Goal: Book appointment/travel/reservation

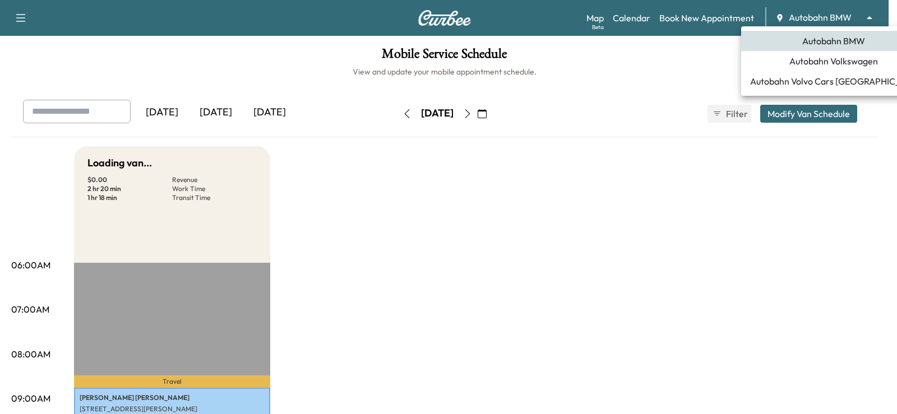
drag, startPoint x: 849, startPoint y: 15, endPoint x: 792, endPoint y: 70, distance: 79.7
click at [849, 16] on body "Support Log Out Map Beta Calendar Book New Appointment Autobahn BMW ******** ​ …" at bounding box center [448, 207] width 897 height 414
click at [833, 62] on span "Autobahn Volkswagen" at bounding box center [833, 60] width 89 height 13
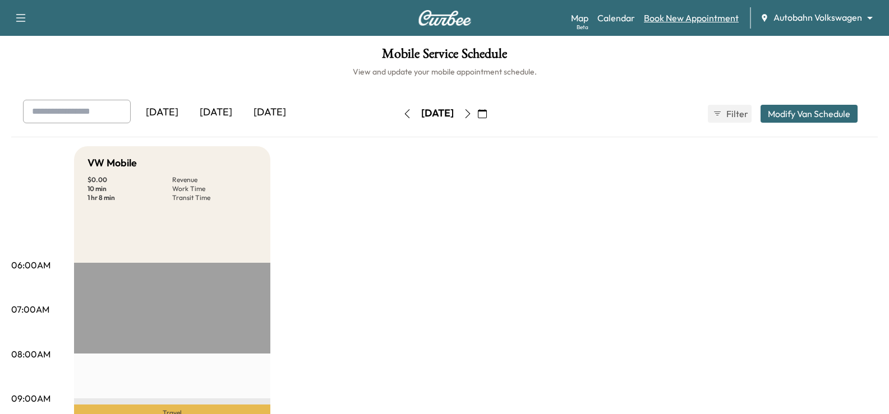
click at [707, 19] on link "Book New Appointment" at bounding box center [691, 17] width 95 height 13
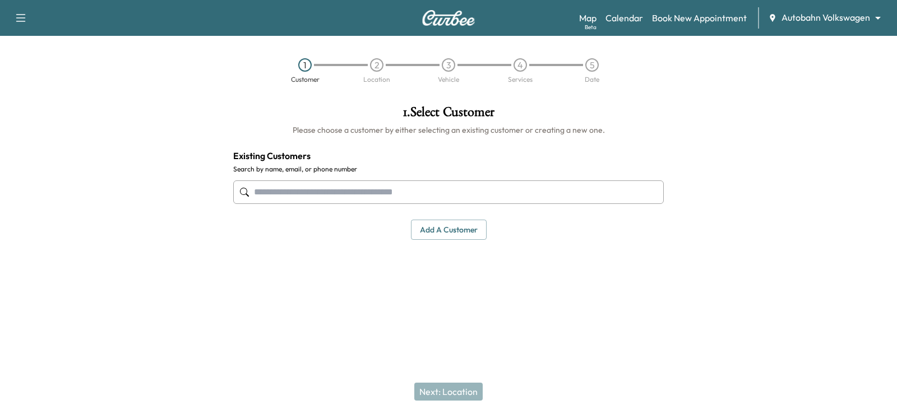
drag, startPoint x: 345, startPoint y: 178, endPoint x: 302, endPoint y: 193, distance: 45.0
paste input "**********"
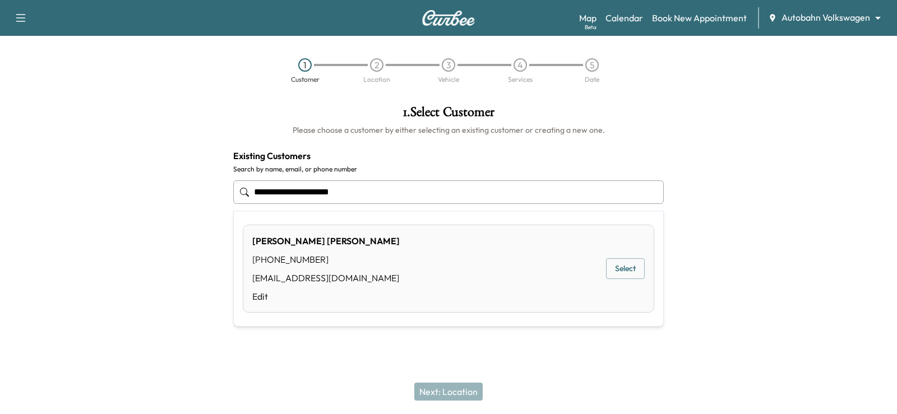
click at [625, 270] on button "Select" at bounding box center [625, 268] width 39 height 21
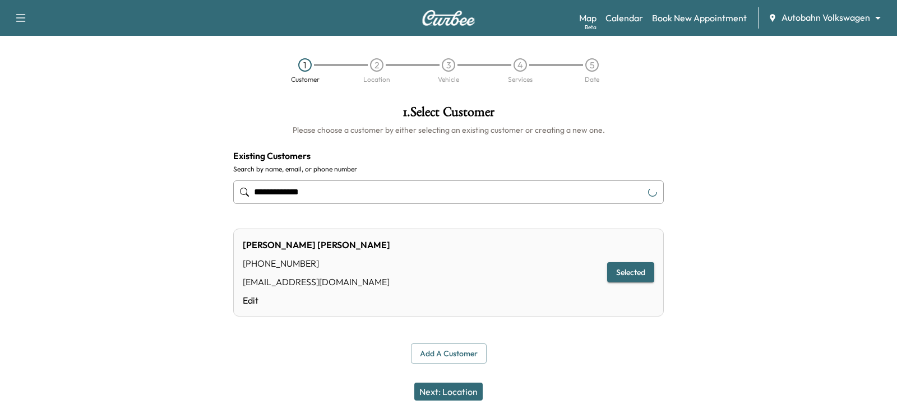
type input "**********"
drag, startPoint x: 461, startPoint y: 396, endPoint x: 482, endPoint y: 379, distance: 26.3
click at [462, 396] on button "Next: Location" at bounding box center [448, 392] width 68 height 18
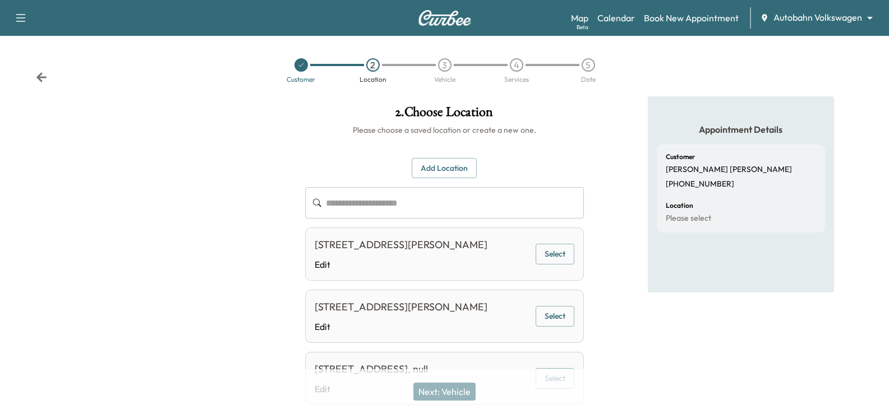
click at [447, 171] on button "Add Location" at bounding box center [443, 168] width 65 height 21
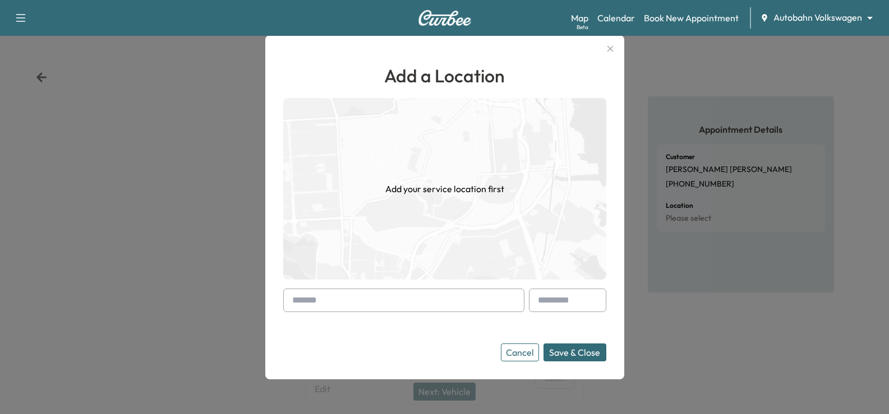
click at [339, 308] on input "text" at bounding box center [403, 301] width 241 height 24
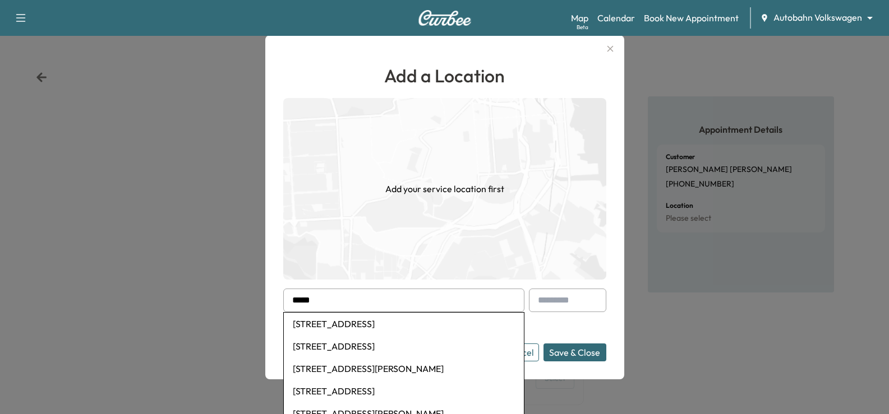
click at [390, 330] on li "[STREET_ADDRESS]" at bounding box center [404, 324] width 240 height 22
type input "**********"
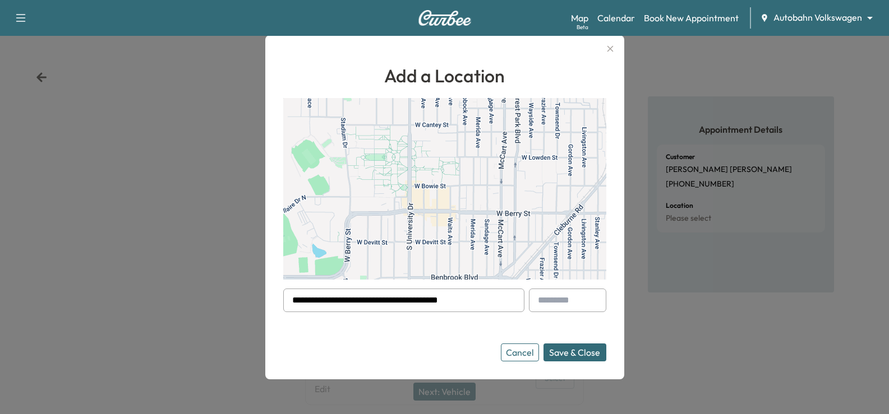
click at [594, 353] on button "Save & Close" at bounding box center [574, 353] width 63 height 18
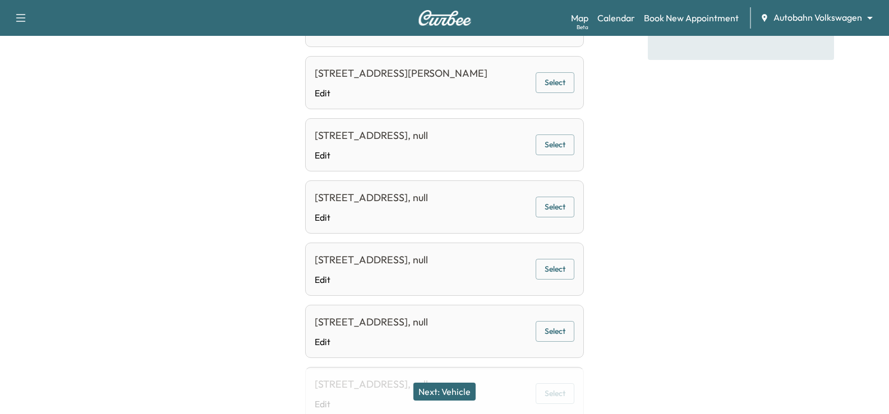
scroll to position [224, 0]
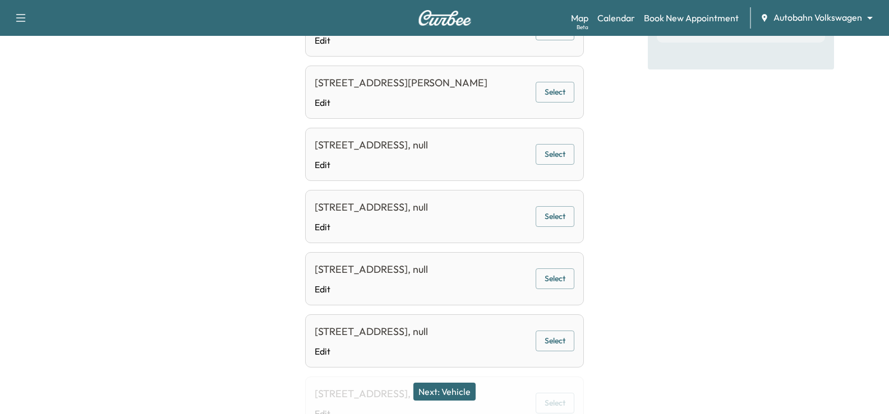
click at [557, 165] on button "Select" at bounding box center [554, 154] width 39 height 21
click at [447, 380] on div "Next: Vehicle" at bounding box center [444, 391] width 889 height 45
click at [455, 391] on button "Next: Vehicle" at bounding box center [444, 392] width 62 height 18
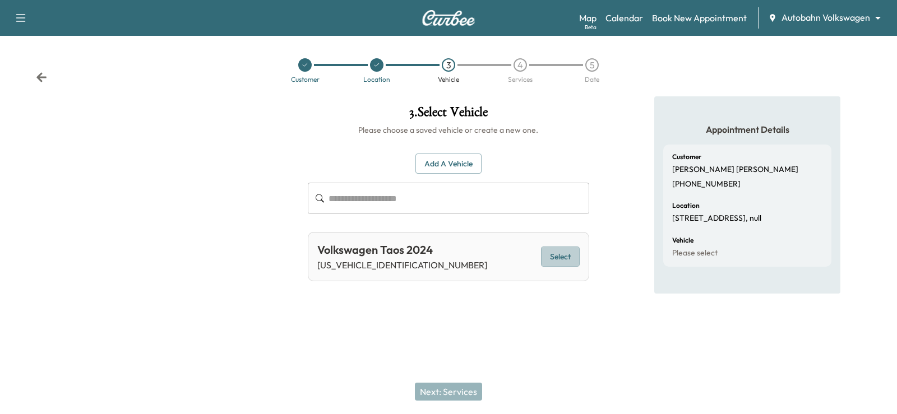
click at [560, 258] on button "Select" at bounding box center [560, 257] width 39 height 21
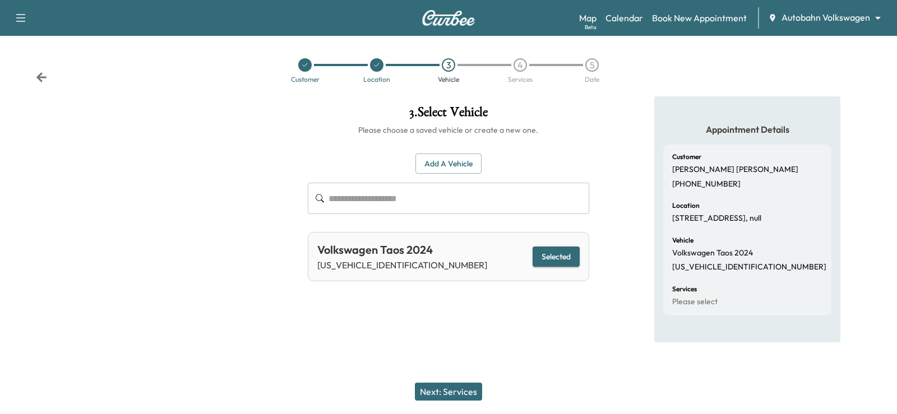
click at [433, 387] on button "Next: Services" at bounding box center [448, 392] width 67 height 18
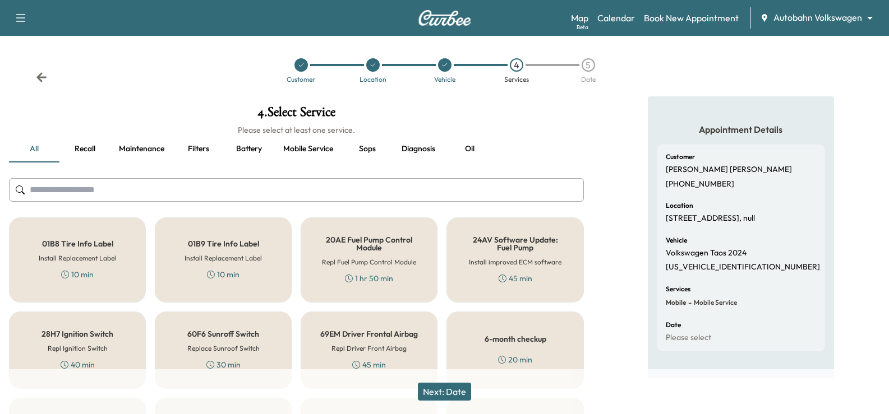
click at [248, 198] on input "text" at bounding box center [296, 190] width 575 height 24
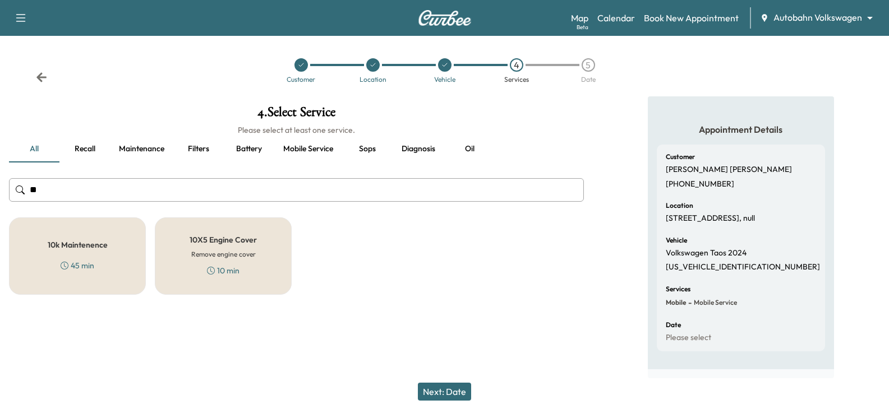
type input "**"
click at [80, 248] on h5 "10k Maintenence" at bounding box center [78, 245] width 60 height 8
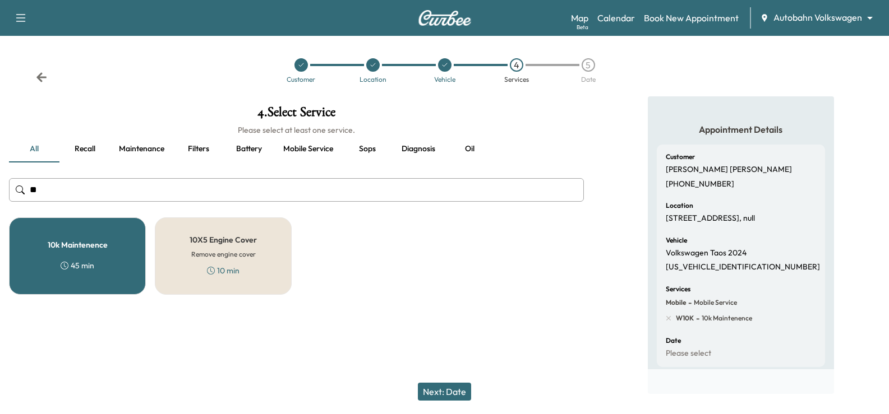
click at [455, 387] on button "Next: Date" at bounding box center [444, 392] width 53 height 18
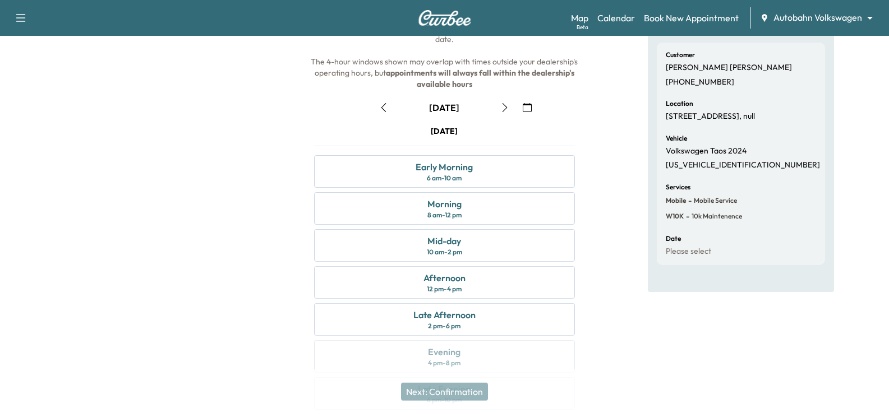
scroll to position [112, 0]
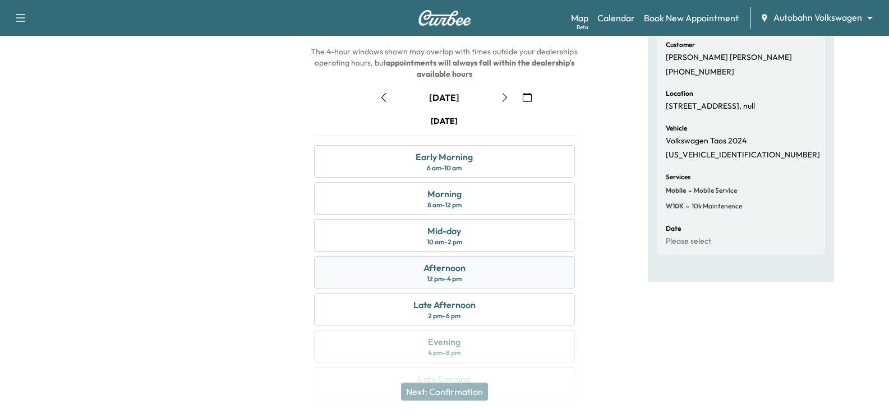
click at [530, 279] on div "Afternoon 12 pm - 4 pm" at bounding box center [444, 272] width 260 height 33
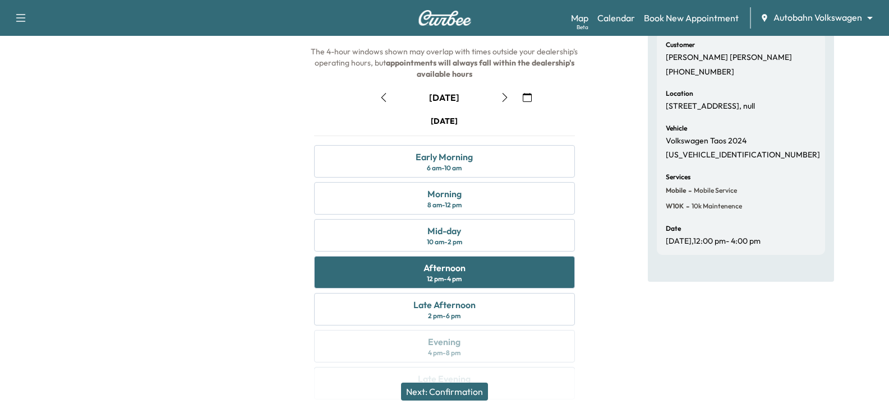
click at [446, 393] on button "Next: Confirmation" at bounding box center [444, 392] width 87 height 18
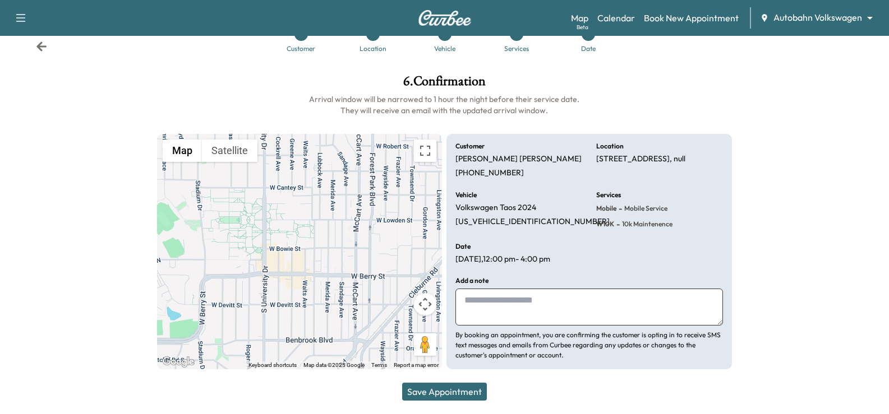
click at [461, 390] on button "Save Appointment" at bounding box center [444, 392] width 85 height 18
click at [39, 48] on icon at bounding box center [41, 46] width 10 height 10
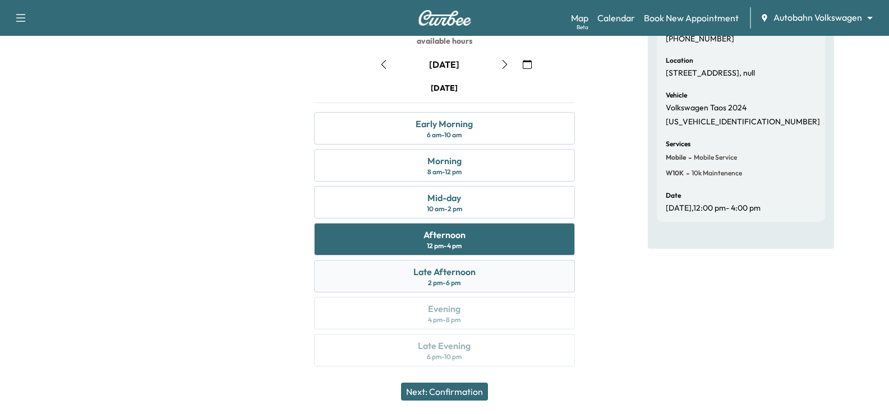
scroll to position [147, 0]
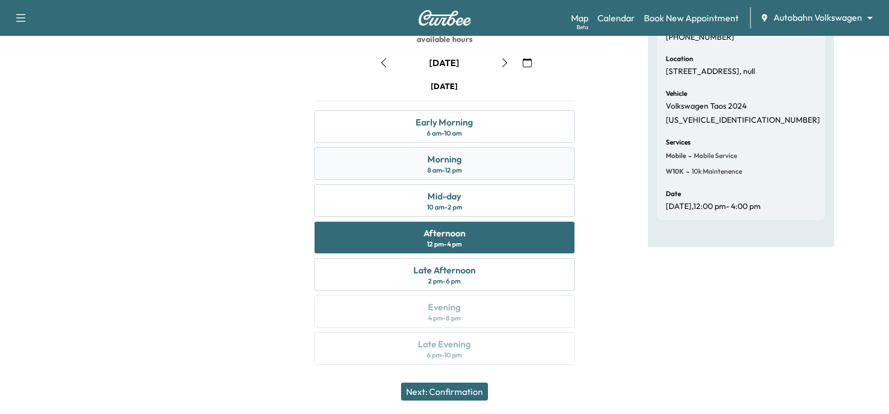
click at [487, 160] on div "Morning 8 am - 12 pm" at bounding box center [444, 163] width 260 height 33
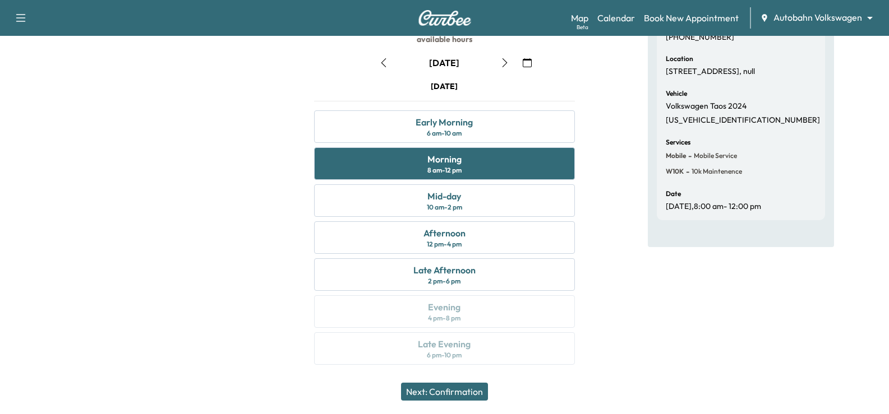
click at [470, 393] on button "Next: Confirmation" at bounding box center [444, 392] width 87 height 18
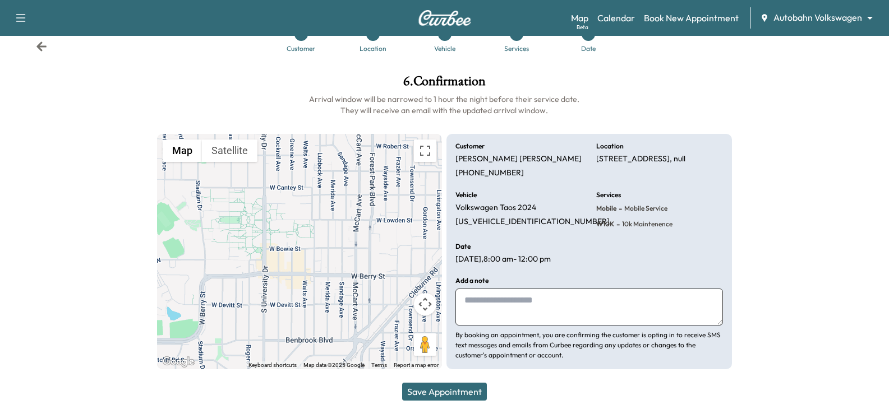
click at [459, 387] on button "Save Appointment" at bounding box center [444, 392] width 85 height 18
click at [47, 46] on div "Customer Location Vehicle Services Date" at bounding box center [444, 40] width 889 height 52
click at [38, 44] on icon at bounding box center [41, 46] width 11 height 11
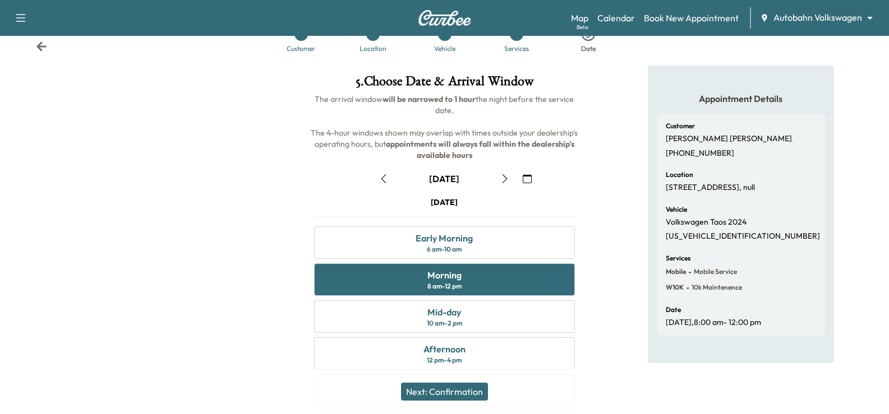
click at [454, 383] on button "Next: Confirmation" at bounding box center [444, 392] width 87 height 18
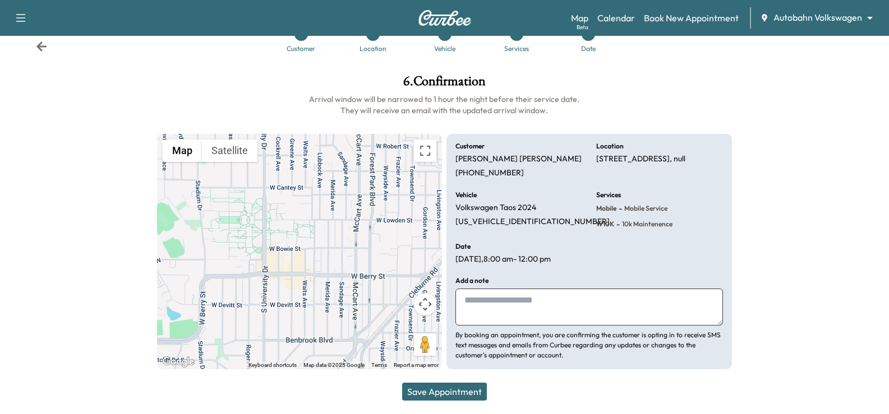
click at [456, 398] on button "Save Appointment" at bounding box center [444, 392] width 85 height 18
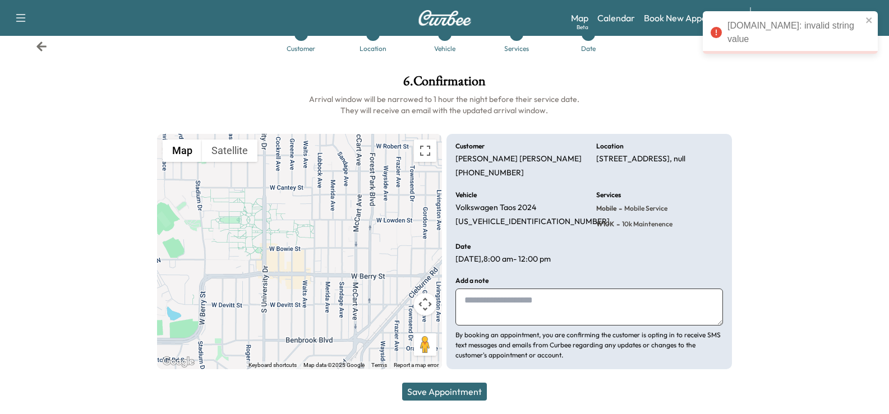
click at [40, 47] on icon at bounding box center [41, 46] width 10 height 10
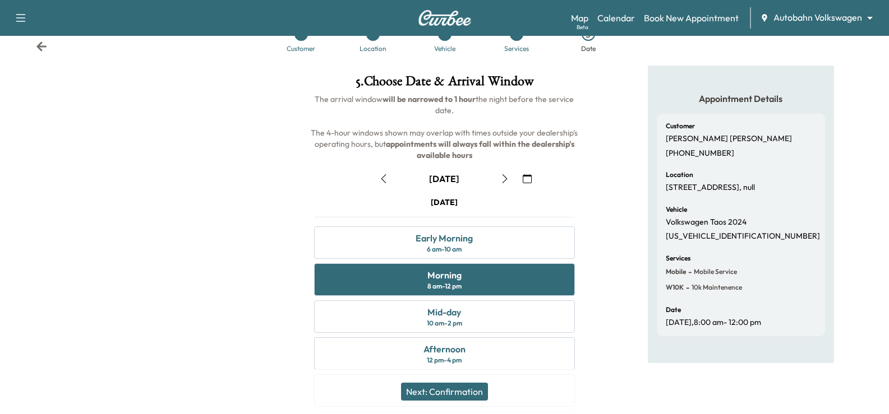
click at [39, 43] on icon at bounding box center [41, 46] width 11 height 11
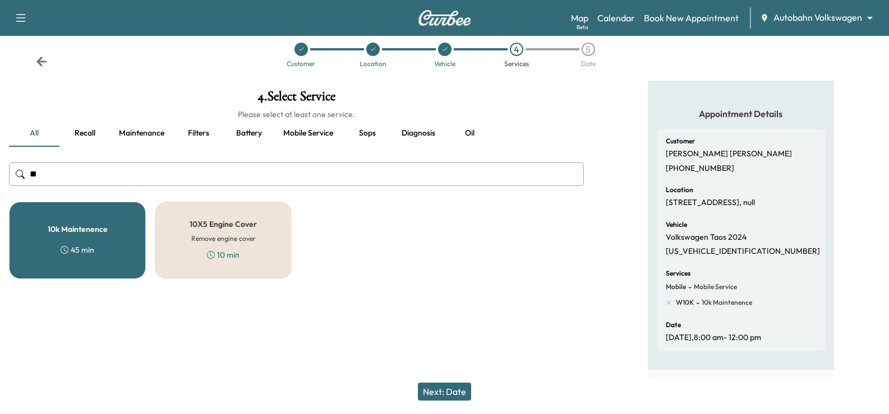
click at [40, 57] on icon at bounding box center [41, 62] width 10 height 10
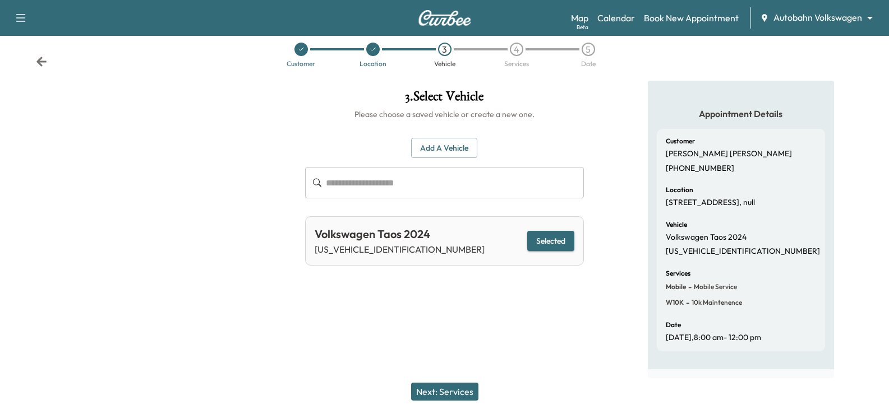
click at [41, 56] on icon at bounding box center [41, 61] width 11 height 11
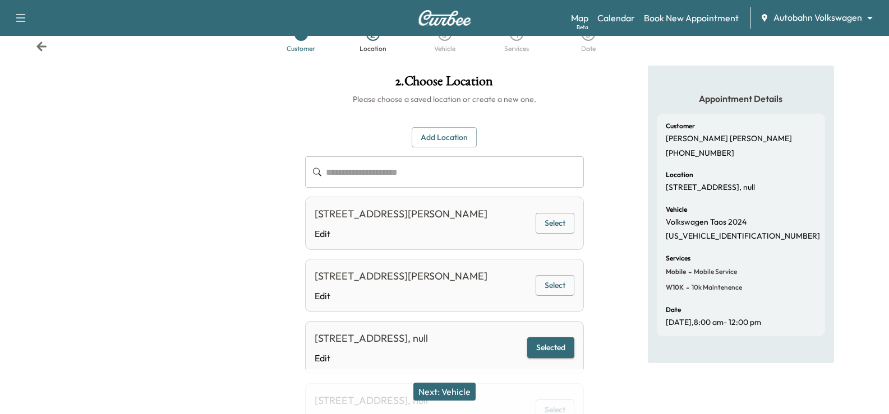
click at [40, 49] on icon at bounding box center [41, 46] width 10 height 10
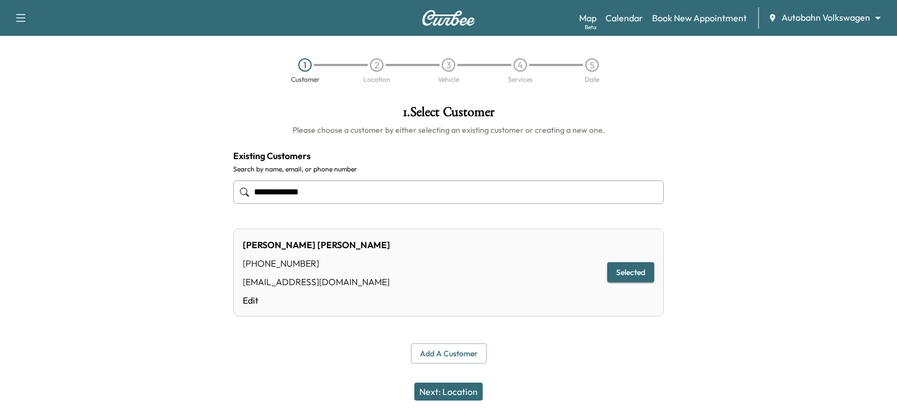
click at [456, 395] on button "Next: Location" at bounding box center [448, 392] width 68 height 18
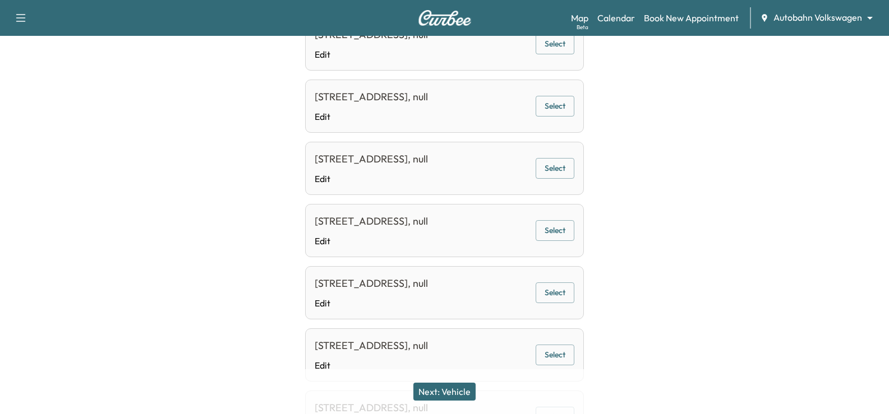
scroll to position [336, 0]
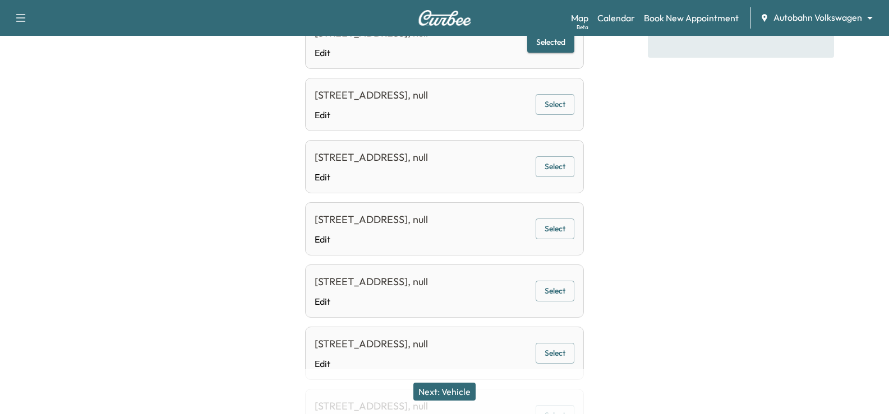
click at [553, 115] on button "Select" at bounding box center [554, 104] width 39 height 21
click at [453, 397] on button "Next: Vehicle" at bounding box center [444, 392] width 62 height 18
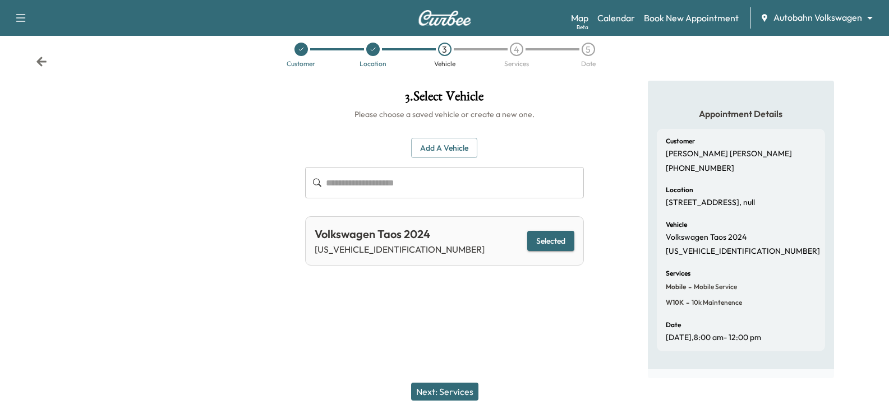
scroll to position [26, 0]
click at [455, 392] on button "Next: Services" at bounding box center [444, 392] width 67 height 18
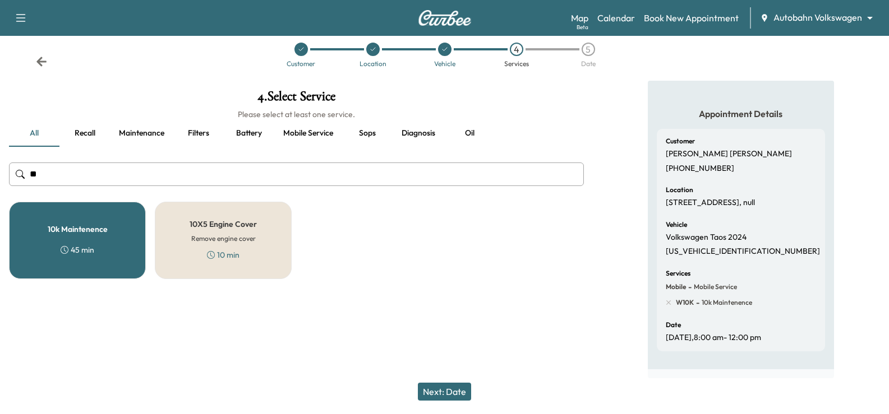
click at [470, 397] on button "Next: Date" at bounding box center [444, 392] width 53 height 18
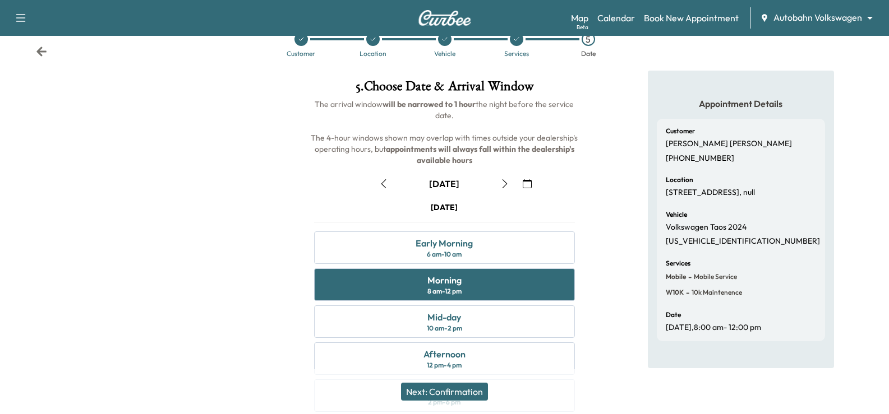
click at [464, 389] on button "Next: Confirmation" at bounding box center [444, 392] width 87 height 18
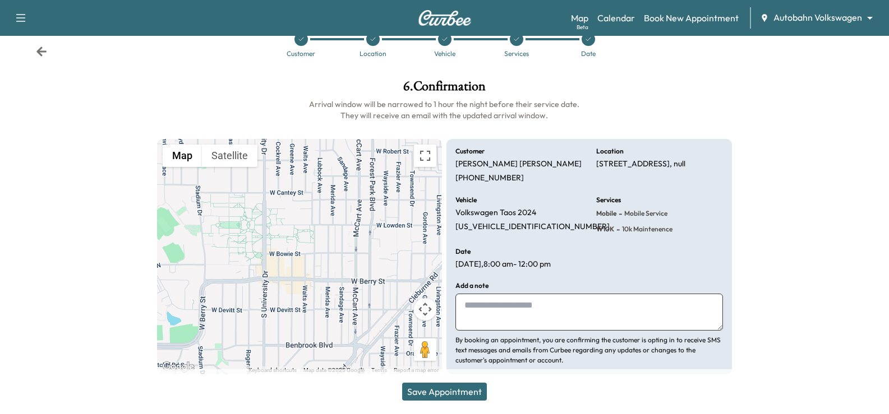
click at [466, 391] on button "Save Appointment" at bounding box center [444, 392] width 85 height 18
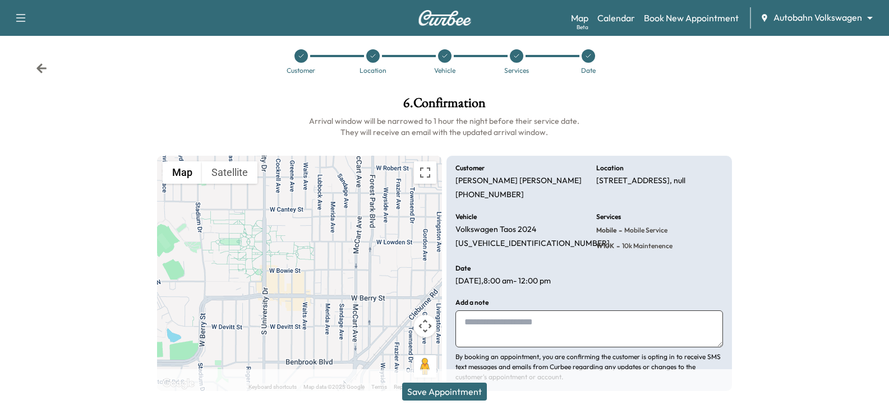
scroll to position [0, 0]
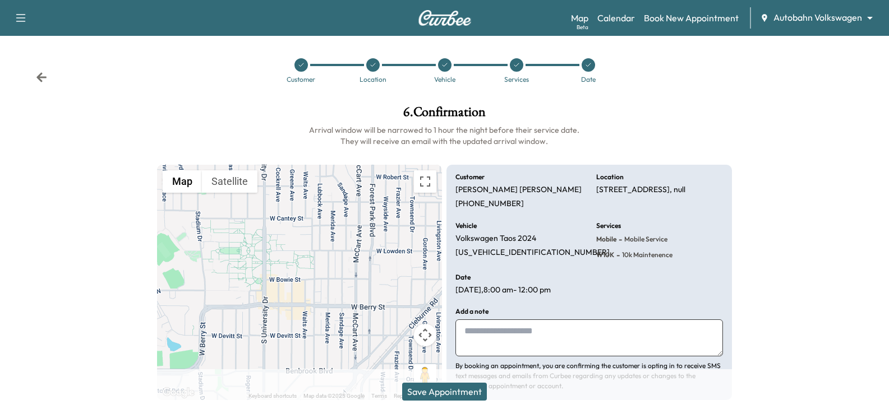
click at [476, 385] on button "Save Appointment" at bounding box center [444, 392] width 85 height 18
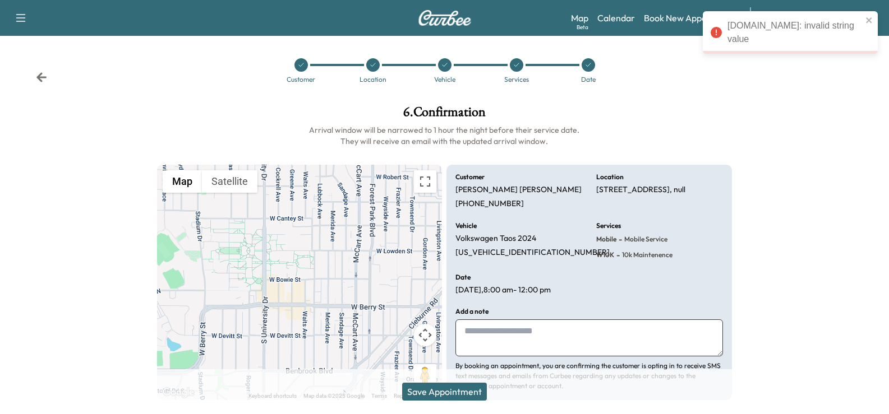
click at [34, 81] on div "Customer Location Vehicle Services Date" at bounding box center [444, 71] width 889 height 52
click at [40, 77] on icon at bounding box center [41, 77] width 10 height 10
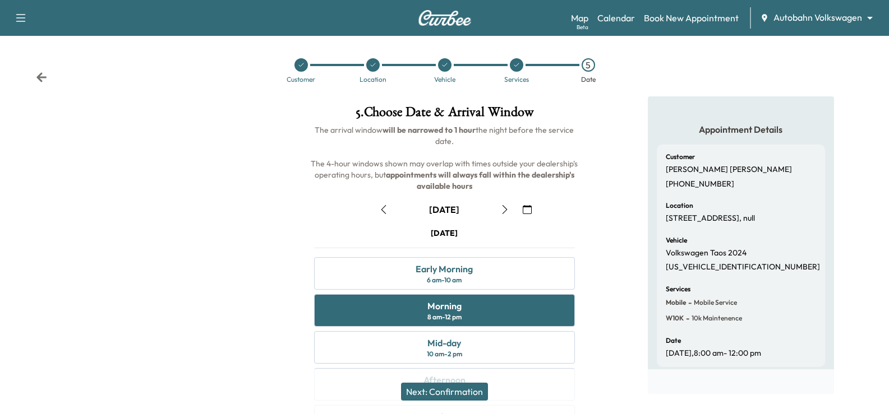
click at [30, 77] on div "Customer Location Vehicle Services 5 Date" at bounding box center [444, 71] width 889 height 52
click at [37, 77] on icon at bounding box center [41, 77] width 10 height 10
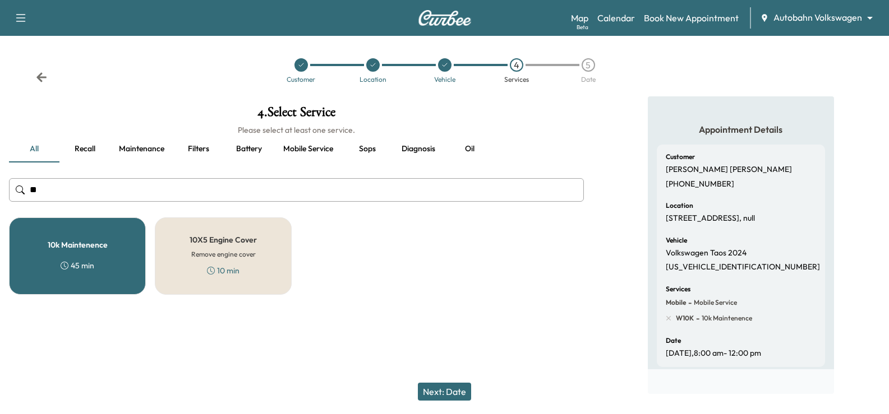
click at [65, 188] on input "**" at bounding box center [296, 190] width 575 height 24
click at [66, 188] on input "**" at bounding box center [296, 190] width 575 height 24
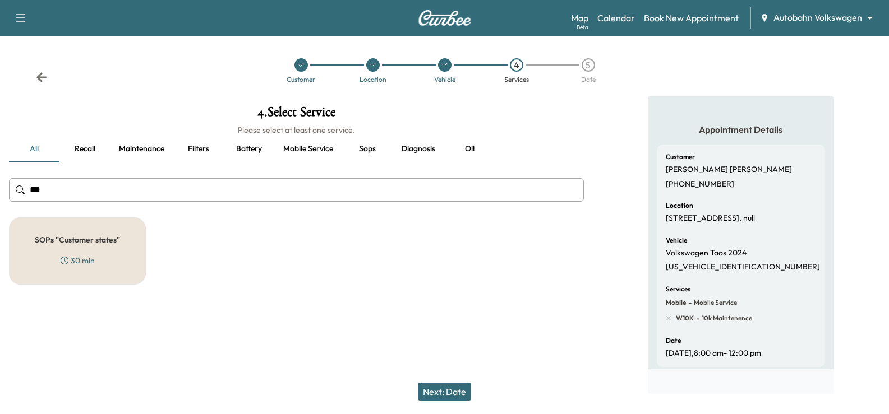
type input "***"
click at [100, 229] on div "SOPs "Customer states" 30 min" at bounding box center [77, 251] width 137 height 67
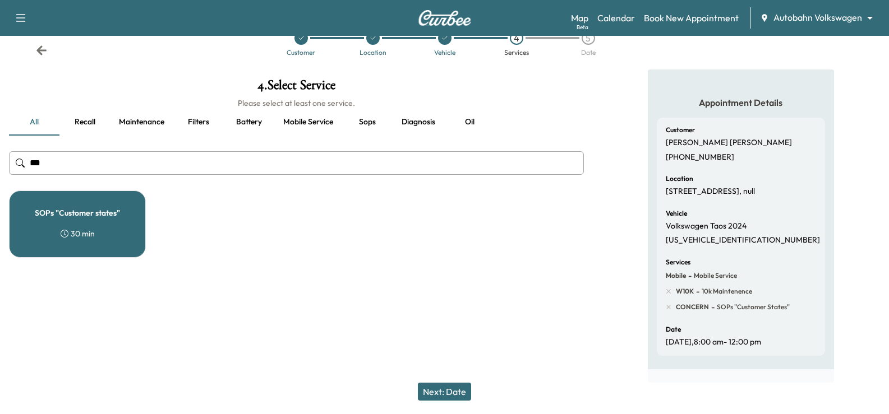
scroll to position [41, 0]
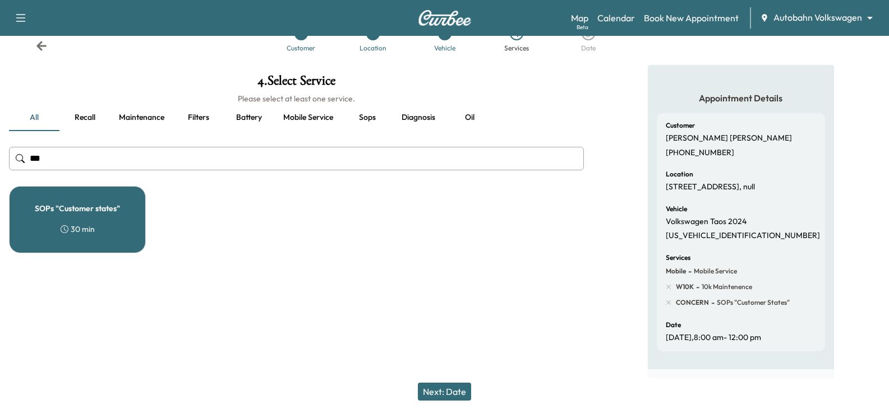
click at [447, 391] on button "Next: Date" at bounding box center [444, 392] width 53 height 18
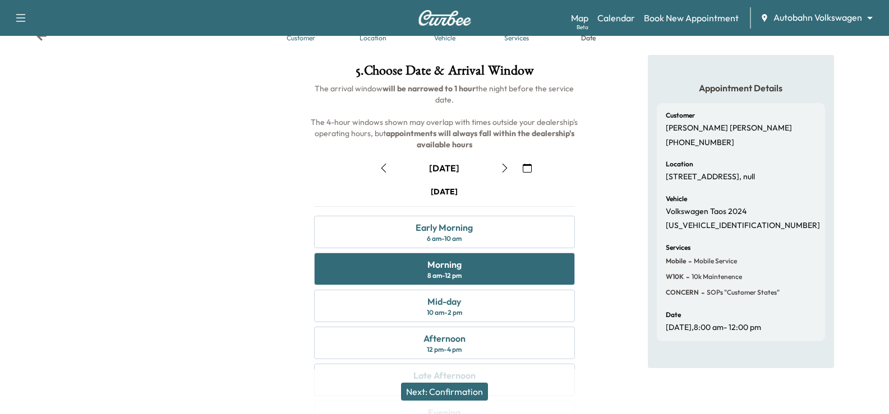
click at [42, 40] on icon at bounding box center [41, 36] width 10 height 10
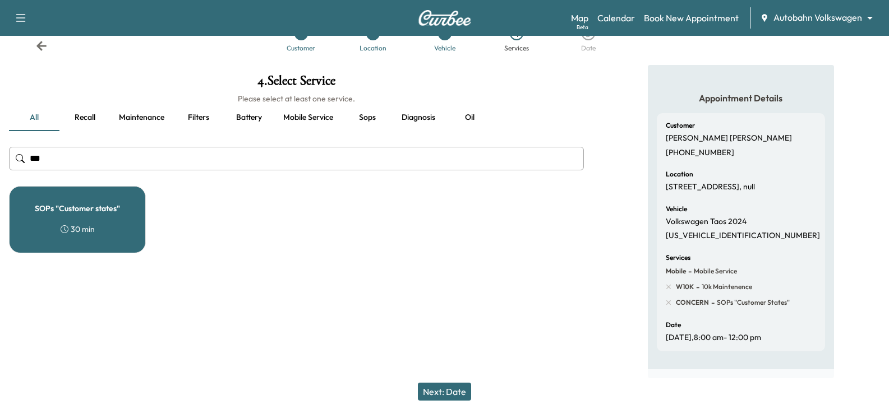
click at [42, 41] on icon at bounding box center [41, 46] width 10 height 10
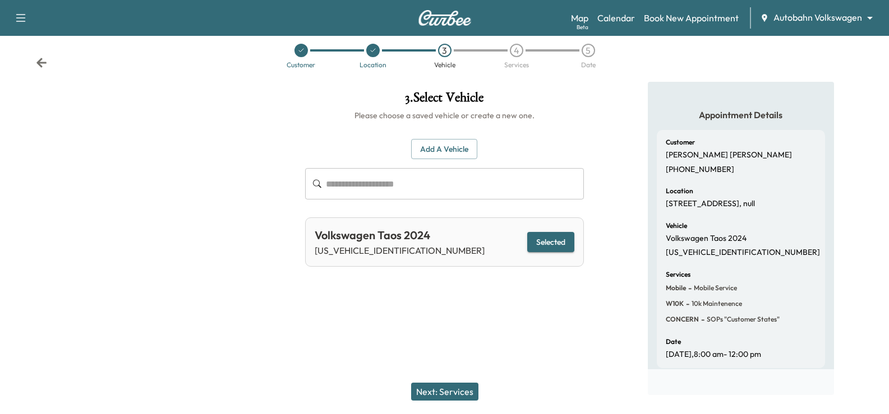
scroll to position [0, 0]
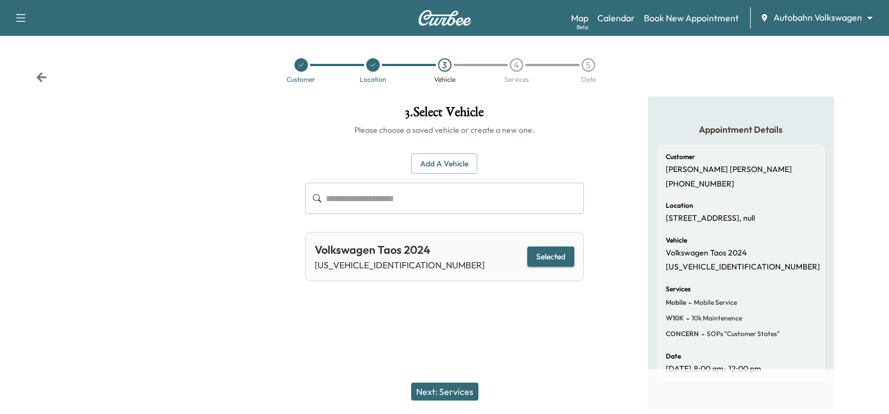
click at [461, 389] on button "Next: Services" at bounding box center [444, 392] width 67 height 18
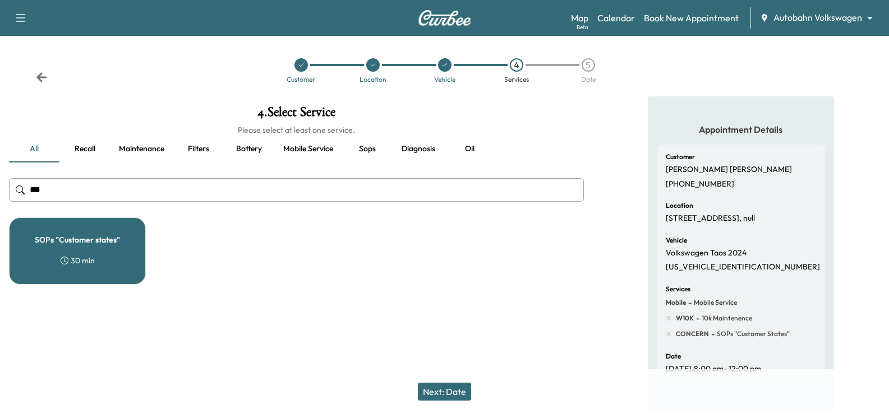
click at [116, 195] on input "***" at bounding box center [296, 190] width 575 height 24
drag, startPoint x: 469, startPoint y: 149, endPoint x: 447, endPoint y: 151, distance: 22.0
click at [469, 149] on button "Oil" at bounding box center [469, 149] width 50 height 27
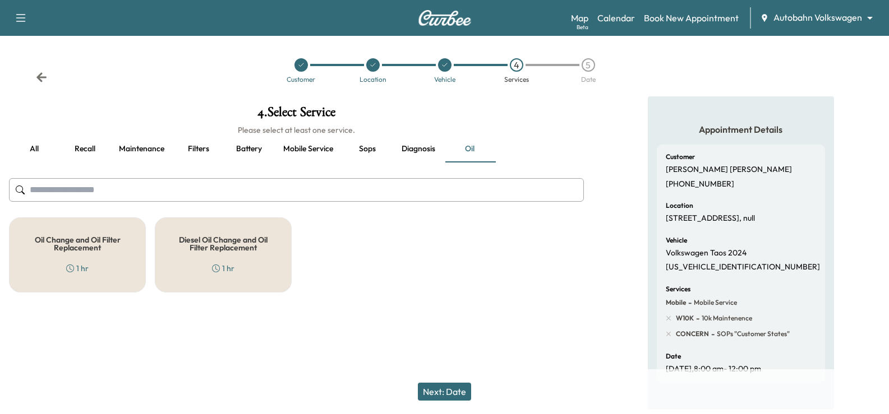
click at [304, 147] on button "Mobile service" at bounding box center [308, 149] width 68 height 27
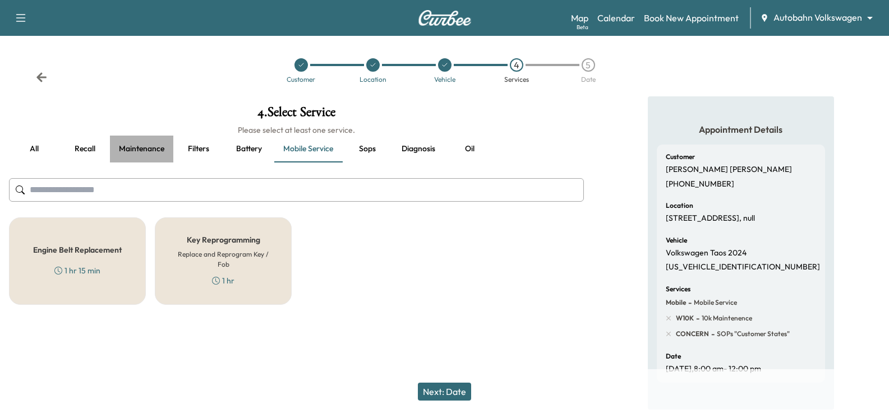
drag, startPoint x: 150, startPoint y: 147, endPoint x: 160, endPoint y: 155, distance: 12.9
click at [149, 147] on button "Maintenance" at bounding box center [141, 149] width 63 height 27
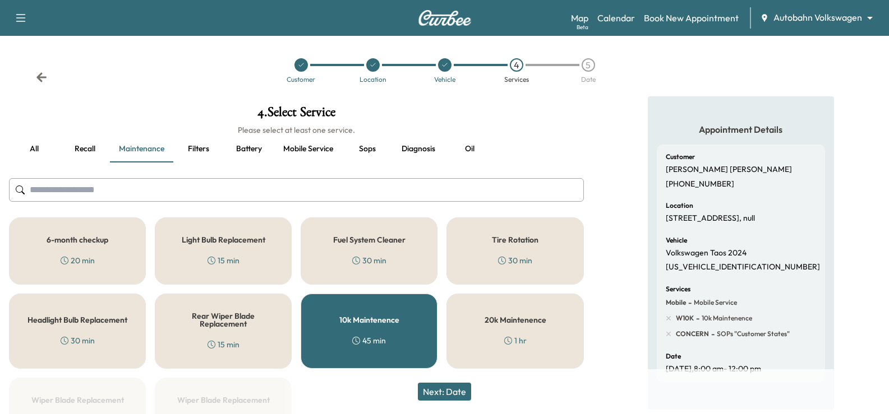
click at [381, 337] on div "45 min" at bounding box center [369, 340] width 34 height 11
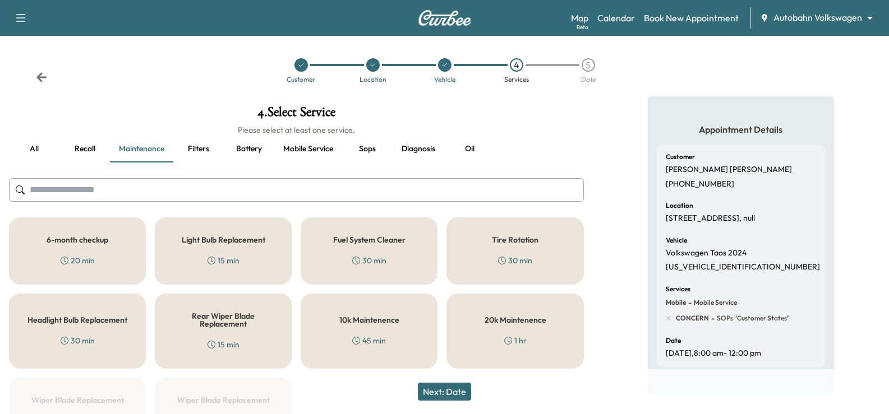
click at [457, 394] on button "Next: Date" at bounding box center [444, 392] width 53 height 18
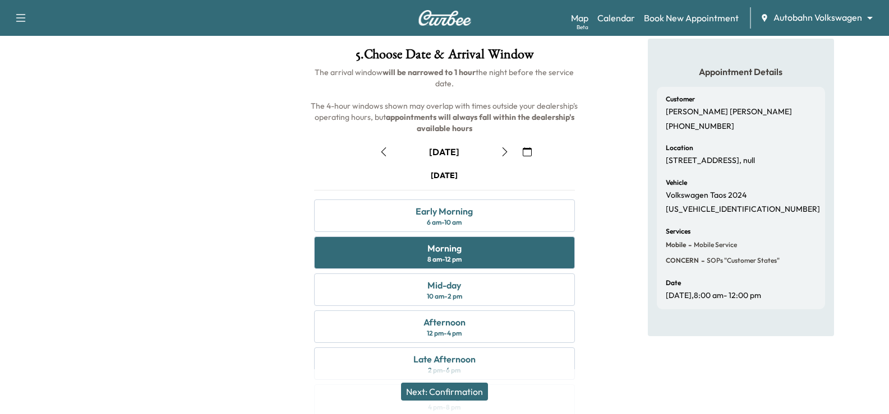
scroll to position [112, 0]
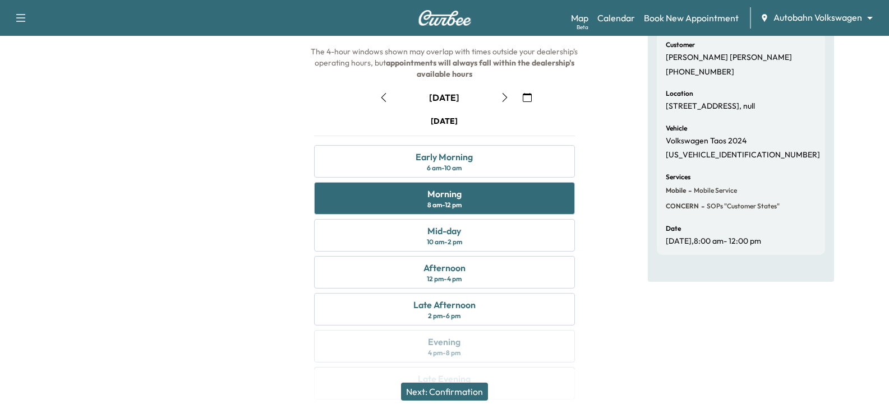
click at [461, 392] on button "Next: Confirmation" at bounding box center [444, 392] width 87 height 18
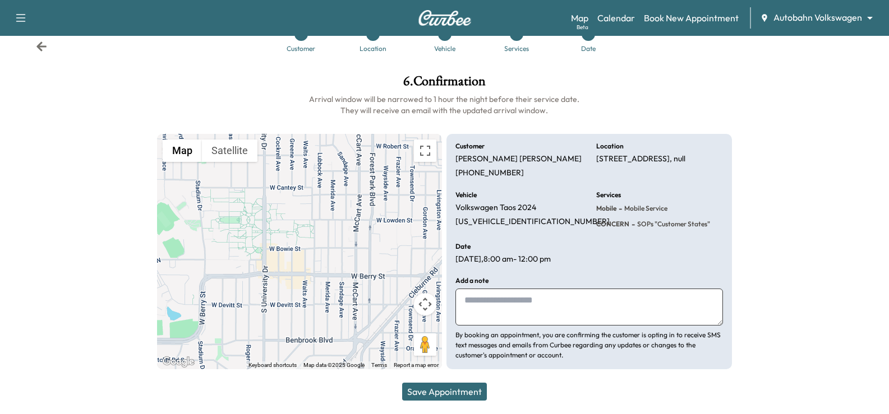
click at [503, 320] on textarea at bounding box center [588, 307] width 267 height 37
type textarea "**********"
click at [453, 393] on button "Save Appointment" at bounding box center [444, 392] width 85 height 18
click at [40, 47] on icon at bounding box center [41, 46] width 10 height 10
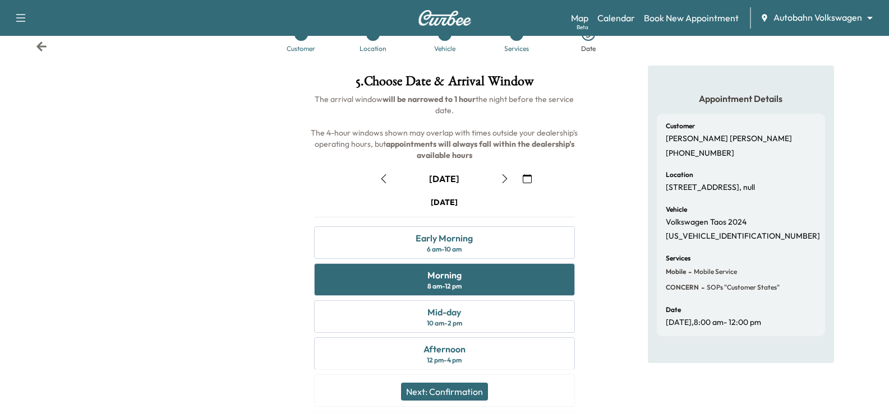
click at [40, 47] on icon at bounding box center [41, 46] width 10 height 10
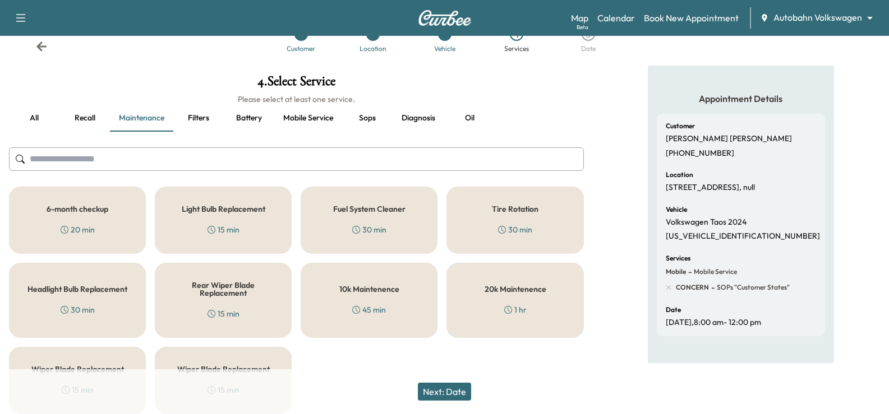
click at [40, 47] on icon at bounding box center [41, 46] width 10 height 10
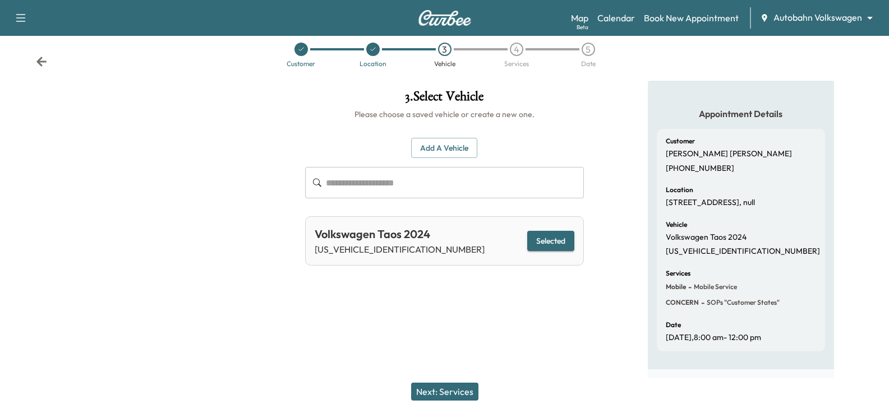
click at [40, 56] on icon at bounding box center [41, 61] width 11 height 11
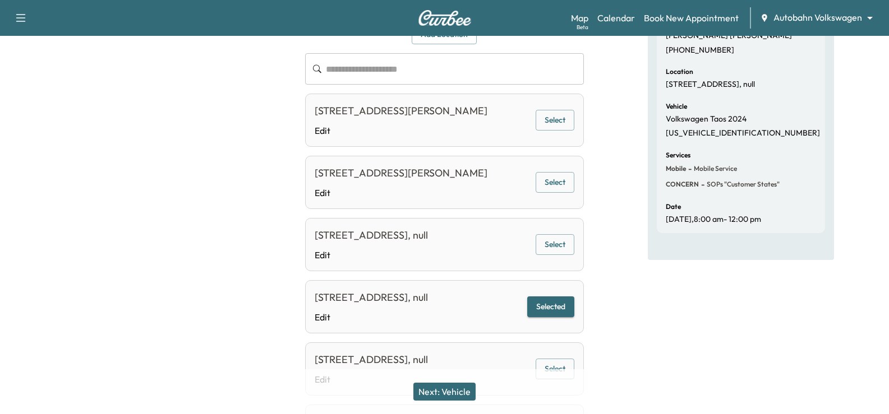
scroll to position [311, 0]
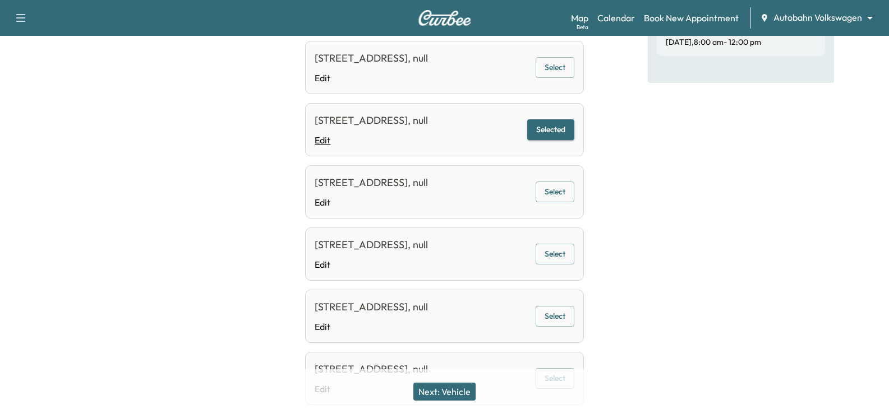
click at [323, 147] on link "Edit" at bounding box center [371, 139] width 113 height 13
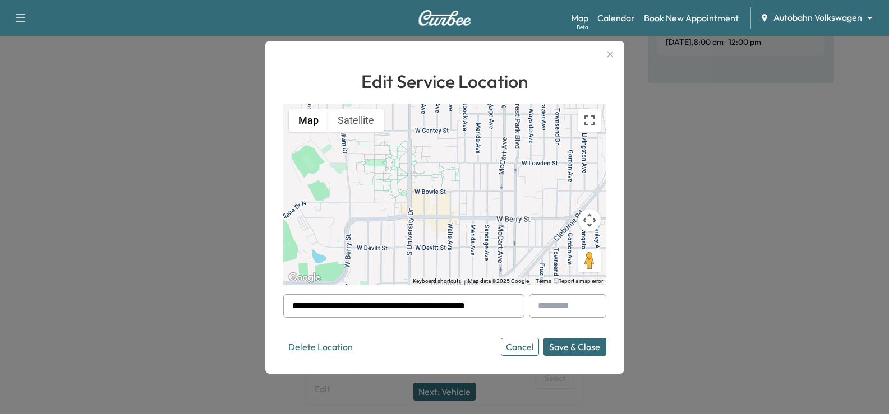
click at [504, 308] on input "**********" at bounding box center [403, 306] width 241 height 24
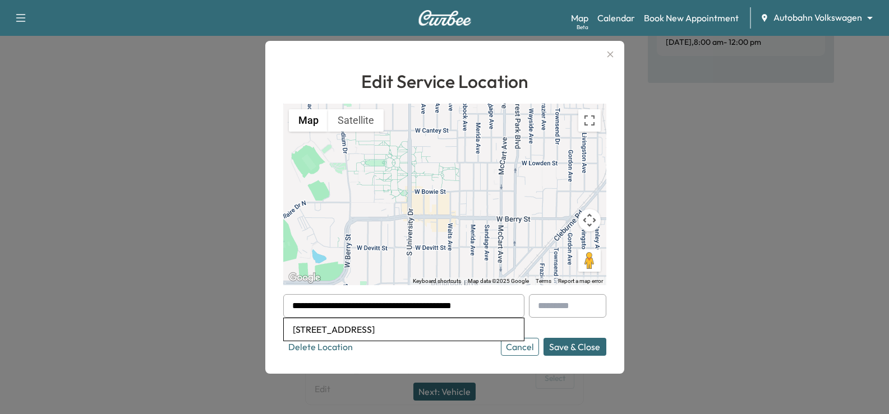
drag, startPoint x: 412, startPoint y: 329, endPoint x: 433, endPoint y: 327, distance: 20.8
click at [412, 329] on li "[STREET_ADDRESS]" at bounding box center [404, 329] width 240 height 22
type input "**********"
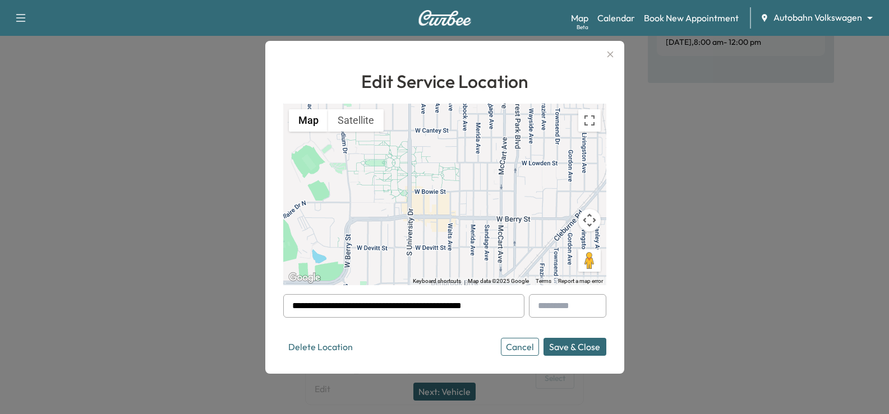
click at [580, 348] on button "Save & Close" at bounding box center [574, 347] width 63 height 18
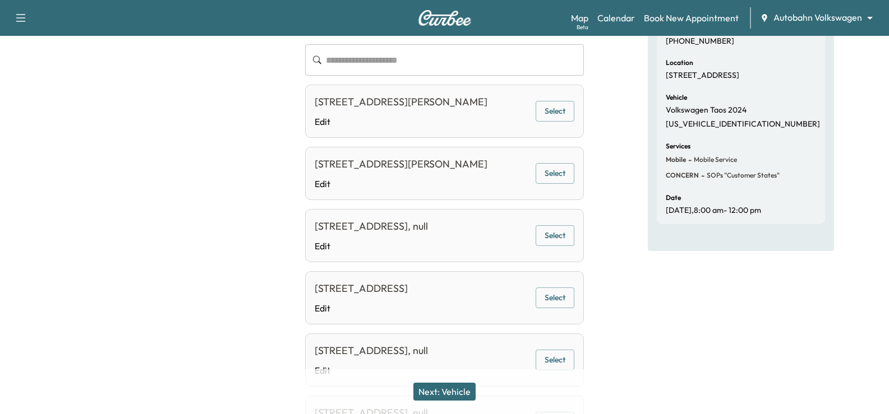
click at [467, 397] on button "Next: Vehicle" at bounding box center [444, 392] width 62 height 18
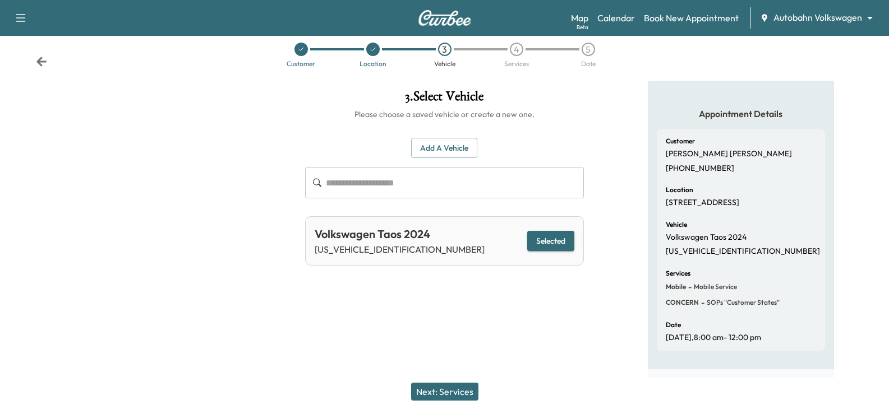
click at [463, 394] on button "Next: Services" at bounding box center [444, 392] width 67 height 18
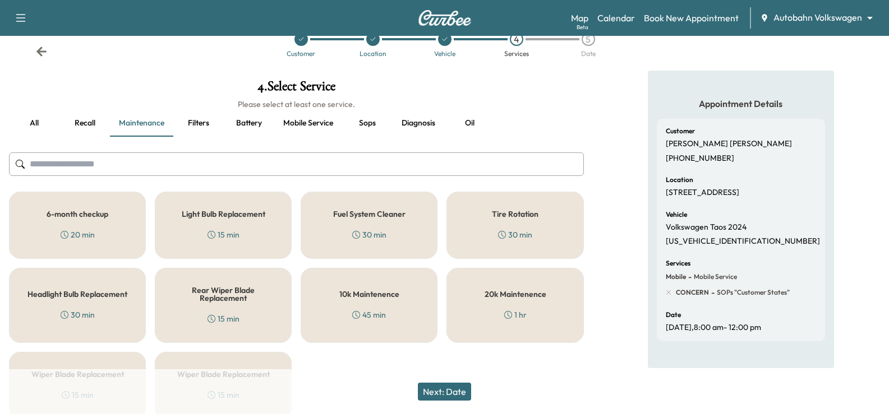
click at [461, 387] on button "Next: Date" at bounding box center [444, 392] width 53 height 18
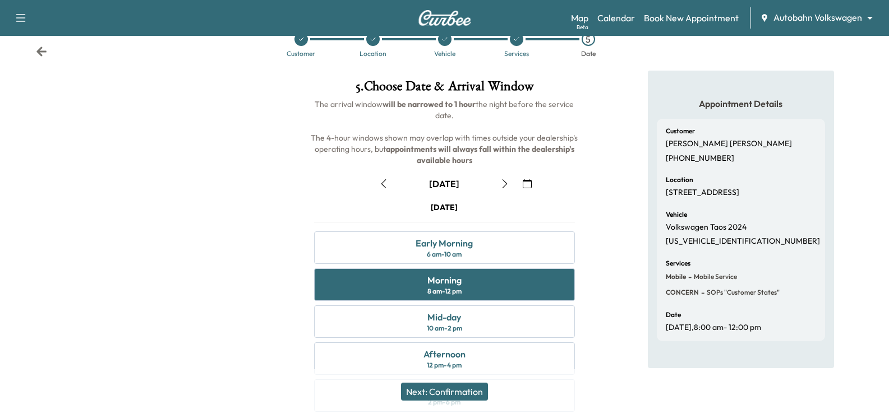
click at [464, 387] on button "Next: Confirmation" at bounding box center [444, 392] width 87 height 18
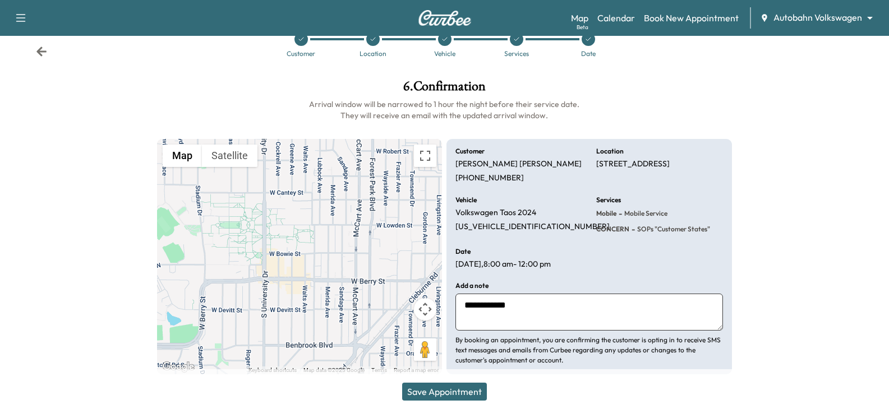
click at [469, 386] on button "Save Appointment" at bounding box center [444, 392] width 85 height 18
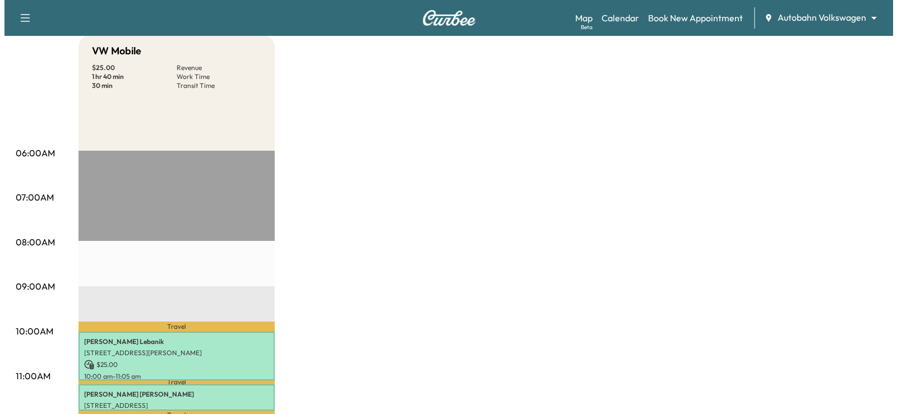
scroll to position [224, 0]
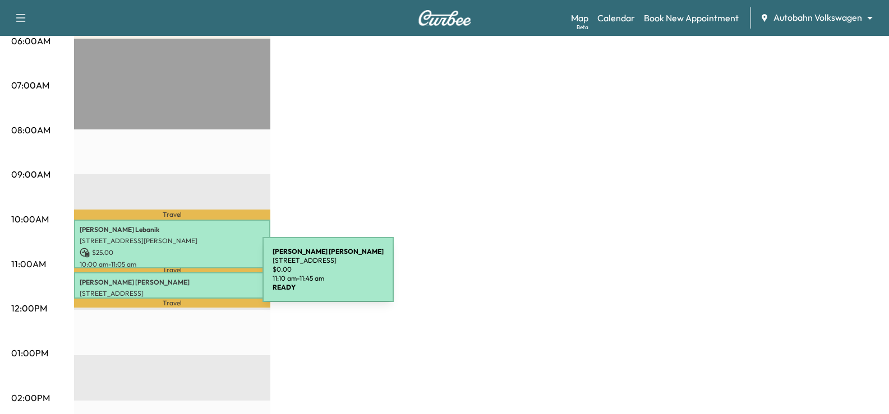
click at [178, 278] on p "[PERSON_NAME]" at bounding box center [172, 282] width 185 height 9
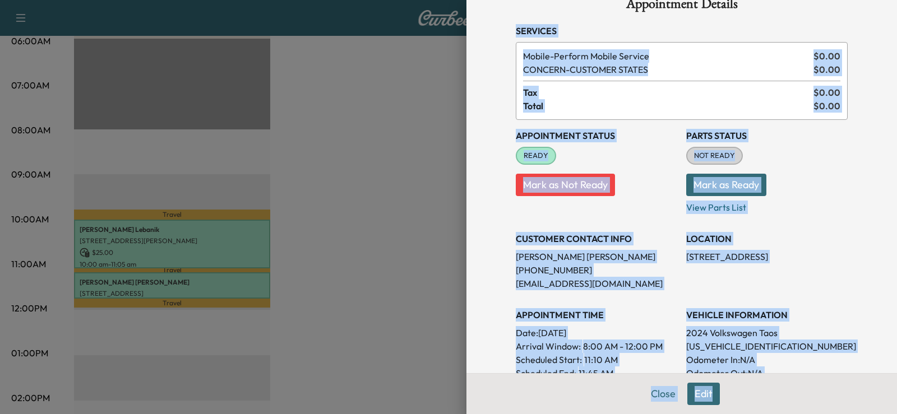
scroll to position [28, 0]
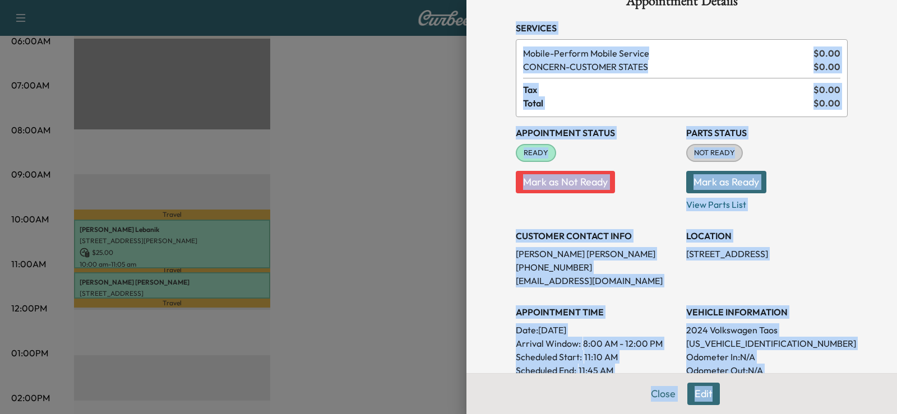
drag, startPoint x: 501, startPoint y: 41, endPoint x: 852, endPoint y: 272, distance: 420.1
click at [852, 273] on div "Appointment Details Services Mobile - Perform Mobile Service $ 0.00 CONCERN - C…" at bounding box center [681, 329] width 359 height 715
click at [839, 274] on div "Appointment Details Services Mobile - Perform Mobile Service $ 0.00 CONCERN - C…" at bounding box center [681, 329] width 359 height 715
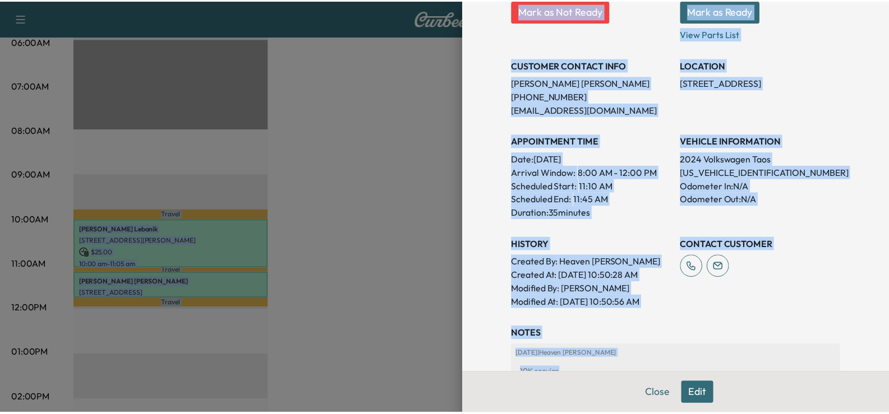
scroll to position [0, 0]
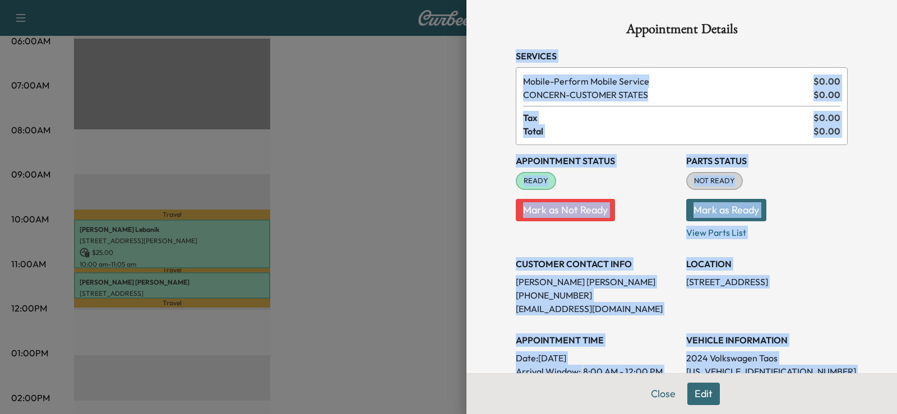
drag, startPoint x: 630, startPoint y: 243, endPoint x: 551, endPoint y: 54, distance: 204.8
click at [502, 48] on div "Appointment Details Services Mobile - Perform Mobile Service $ 0.00 CONCERN - C…" at bounding box center [681, 357] width 359 height 715
copy div "Services Mobile - Perform Mobile Service $ 0.00 CONCERN - CUSTOMER STATES $ 0.0…"
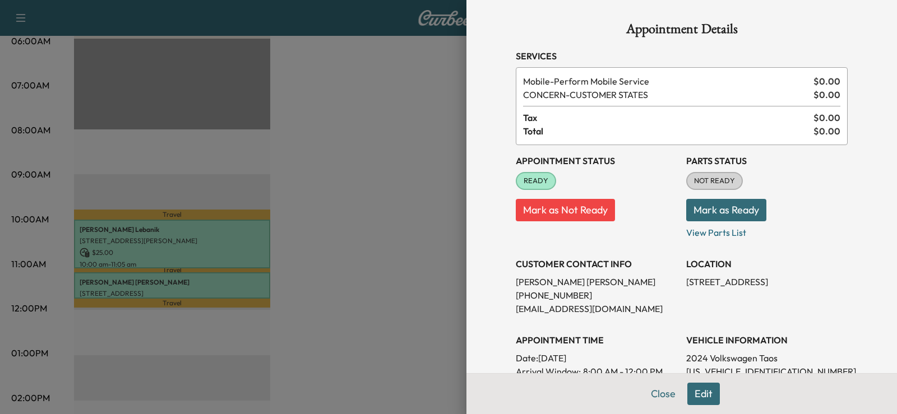
click at [348, 258] on div at bounding box center [448, 207] width 897 height 414
